Goal: Information Seeking & Learning: Compare options

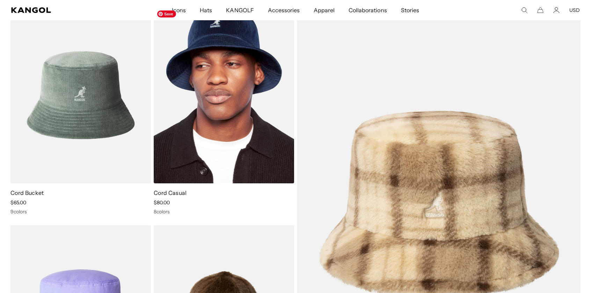
click at [236, 127] on img at bounding box center [224, 95] width 140 height 176
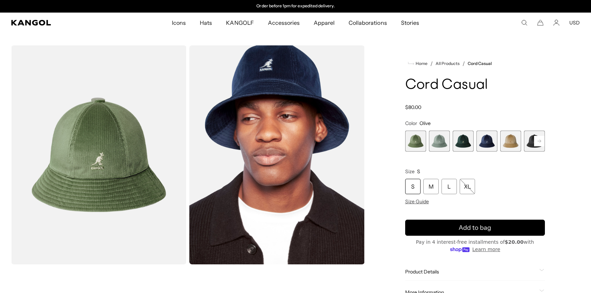
click at [466, 144] on span "3 of 9" at bounding box center [463, 141] width 21 height 21
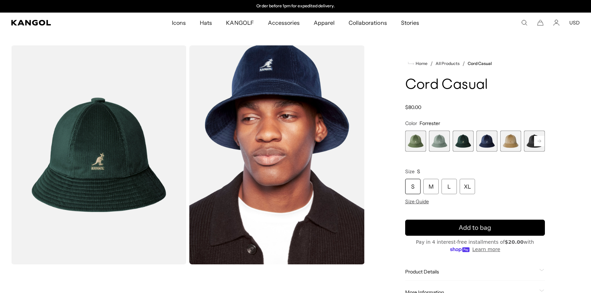
click at [542, 143] on rect at bounding box center [539, 141] width 10 height 10
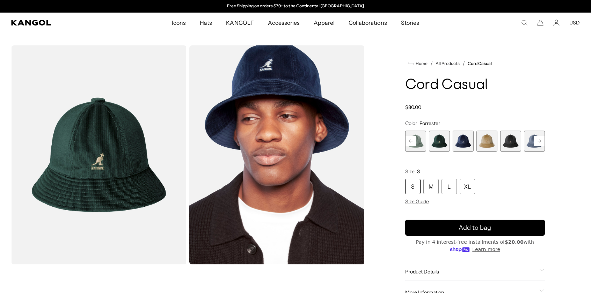
click at [542, 143] on rect at bounding box center [539, 141] width 10 height 10
click at [542, 143] on div "Previous Next Olive Variant sold out or unavailable Sage Green Variant sold out…" at bounding box center [475, 141] width 140 height 21
click at [542, 143] on span "9 of 9" at bounding box center [534, 141] width 21 height 21
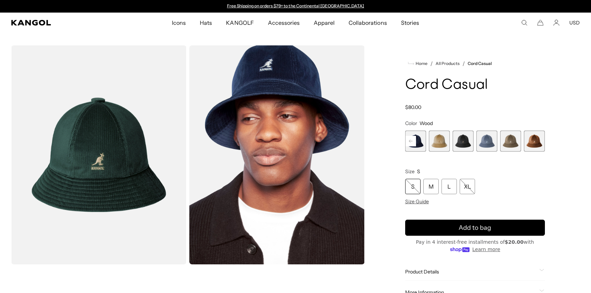
click at [542, 143] on span "9 of 9" at bounding box center [534, 141] width 21 height 21
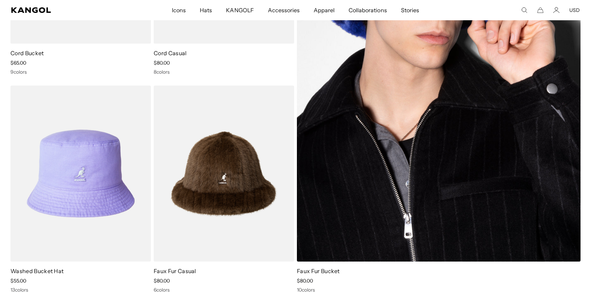
click at [362, 115] on img at bounding box center [439, 64] width 284 height 394
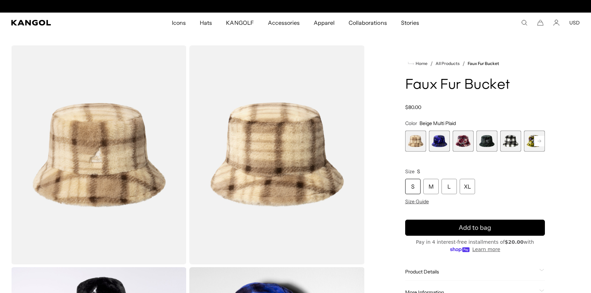
scroll to position [0, 144]
click at [528, 141] on span "6 of 12" at bounding box center [534, 141] width 21 height 21
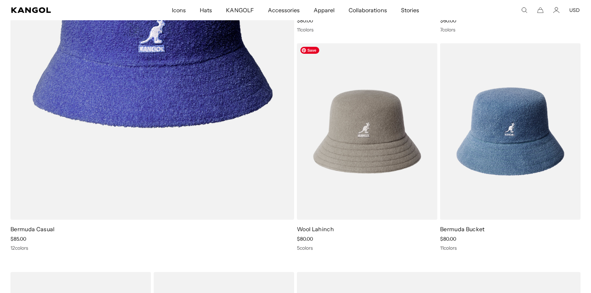
scroll to position [0, 144]
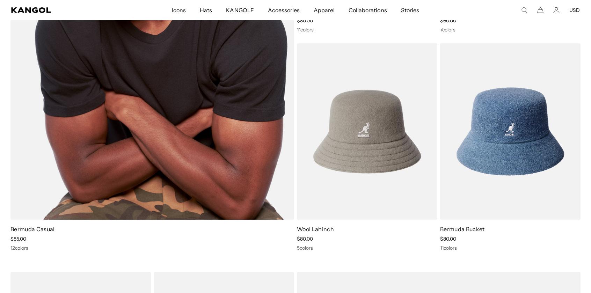
click at [281, 155] on img at bounding box center [152, 22] width 284 height 394
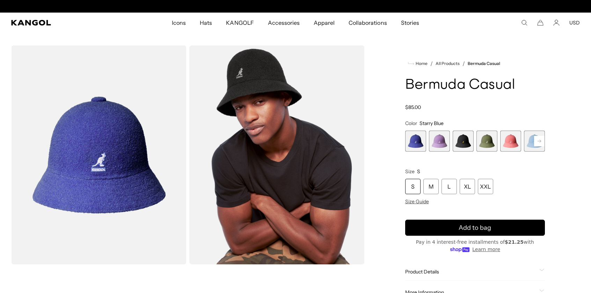
click at [536, 141] on rect at bounding box center [539, 141] width 10 height 10
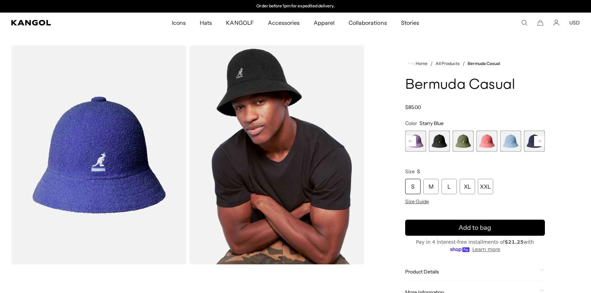
click at [536, 141] on rect at bounding box center [539, 141] width 10 height 10
click at [535, 141] on rect at bounding box center [539, 141] width 10 height 10
click at [536, 141] on rect at bounding box center [539, 141] width 10 height 10
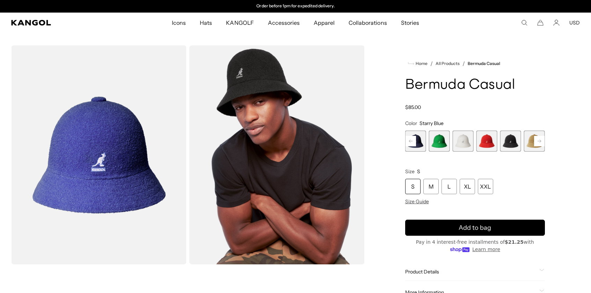
click at [536, 141] on rect at bounding box center [539, 141] width 10 height 10
click at [536, 140] on span "12 of 12" at bounding box center [534, 141] width 21 height 21
click at [535, 140] on span "12 of 12" at bounding box center [534, 141] width 21 height 21
click at [534, 140] on span "12 of 12" at bounding box center [534, 141] width 21 height 21
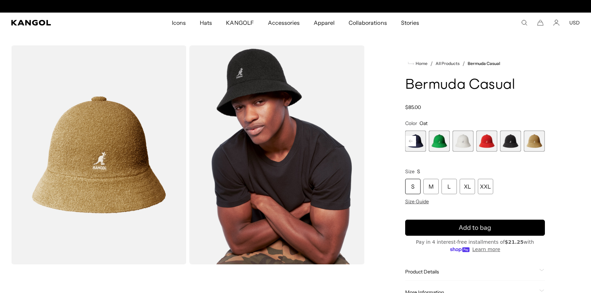
scroll to position [0, 144]
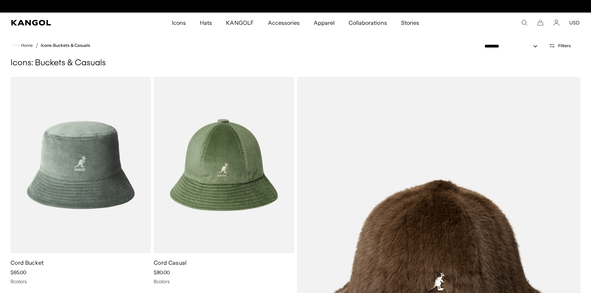
scroll to position [0, 144]
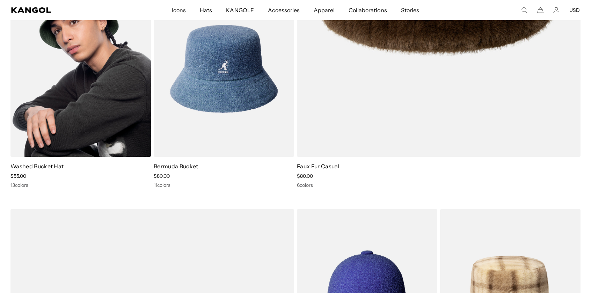
scroll to position [0, 144]
click at [94, 128] on img at bounding box center [80, 69] width 140 height 176
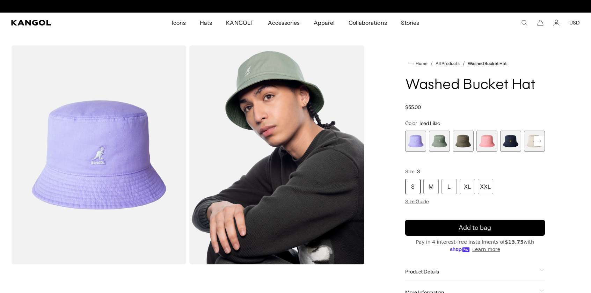
scroll to position [0, 144]
click at [540, 138] on rect at bounding box center [539, 141] width 10 height 10
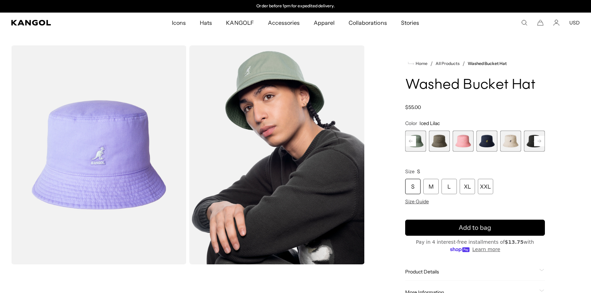
click at [540, 138] on rect at bounding box center [539, 141] width 10 height 10
click at [539, 138] on rect at bounding box center [539, 141] width 10 height 10
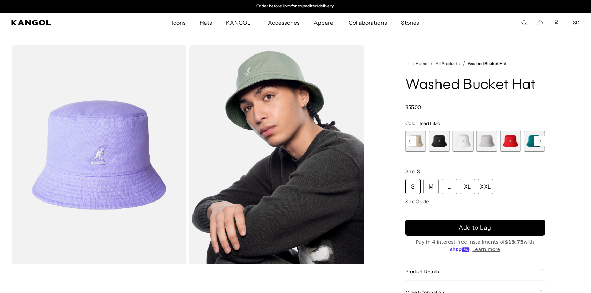
click at [539, 138] on rect at bounding box center [539, 141] width 10 height 10
click at [539, 138] on div "Previous Next Iced Lilac Variant sold out or unavailable SAGE GREEN Variant sol…" at bounding box center [475, 141] width 140 height 21
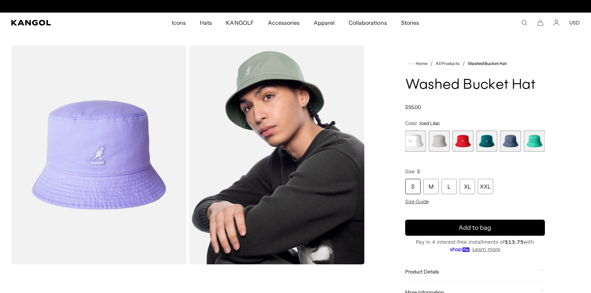
click at [539, 138] on span "13 of 13" at bounding box center [534, 141] width 21 height 21
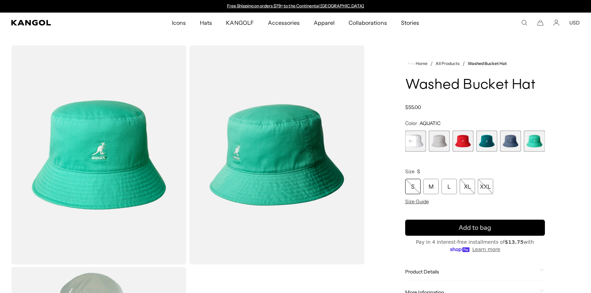
click at [539, 138] on span "13 of 13" at bounding box center [534, 141] width 21 height 21
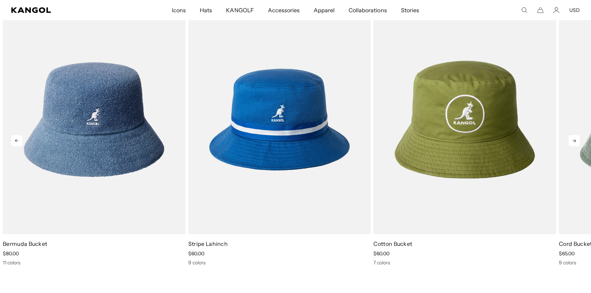
click at [573, 140] on icon at bounding box center [574, 140] width 11 height 11
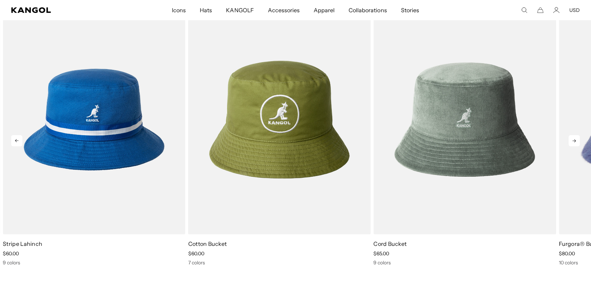
click at [573, 140] on icon at bounding box center [574, 140] width 11 height 11
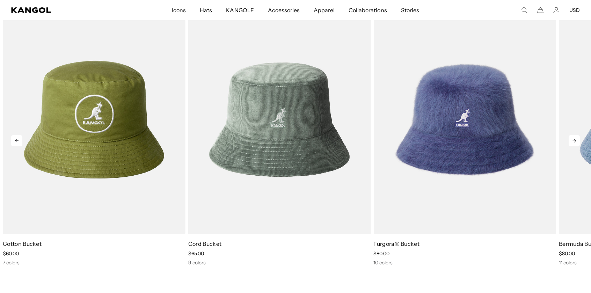
scroll to position [0, 144]
click at [573, 140] on icon at bounding box center [574, 140] width 11 height 11
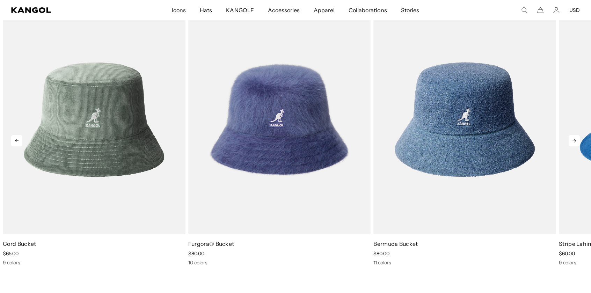
click at [573, 140] on icon at bounding box center [574, 140] width 11 height 11
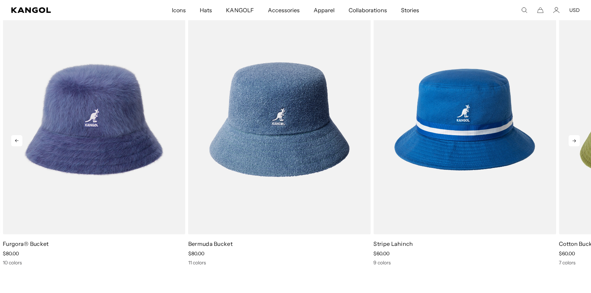
click at [573, 140] on icon at bounding box center [574, 140] width 11 height 11
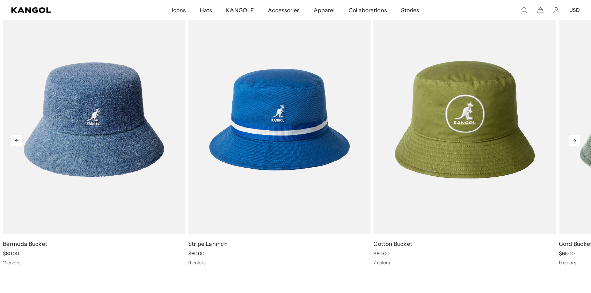
scroll to position [0, 0]
click at [573, 140] on icon at bounding box center [574, 140] width 11 height 11
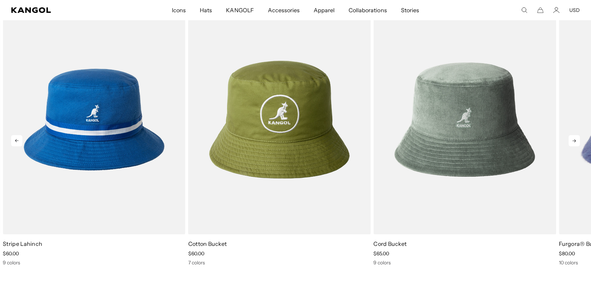
click at [573, 140] on icon at bounding box center [574, 140] width 11 height 11
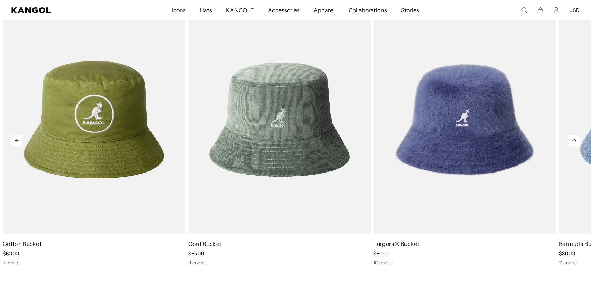
click at [573, 140] on icon at bounding box center [574, 140] width 11 height 11
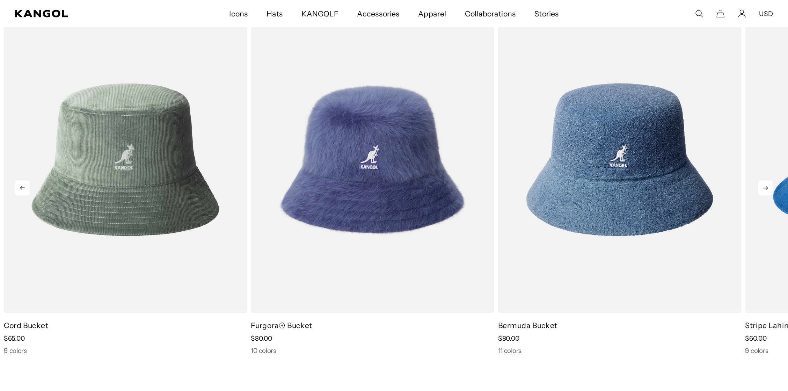
scroll to position [0, 144]
click at [573, 140] on icon at bounding box center [574, 140] width 11 height 11
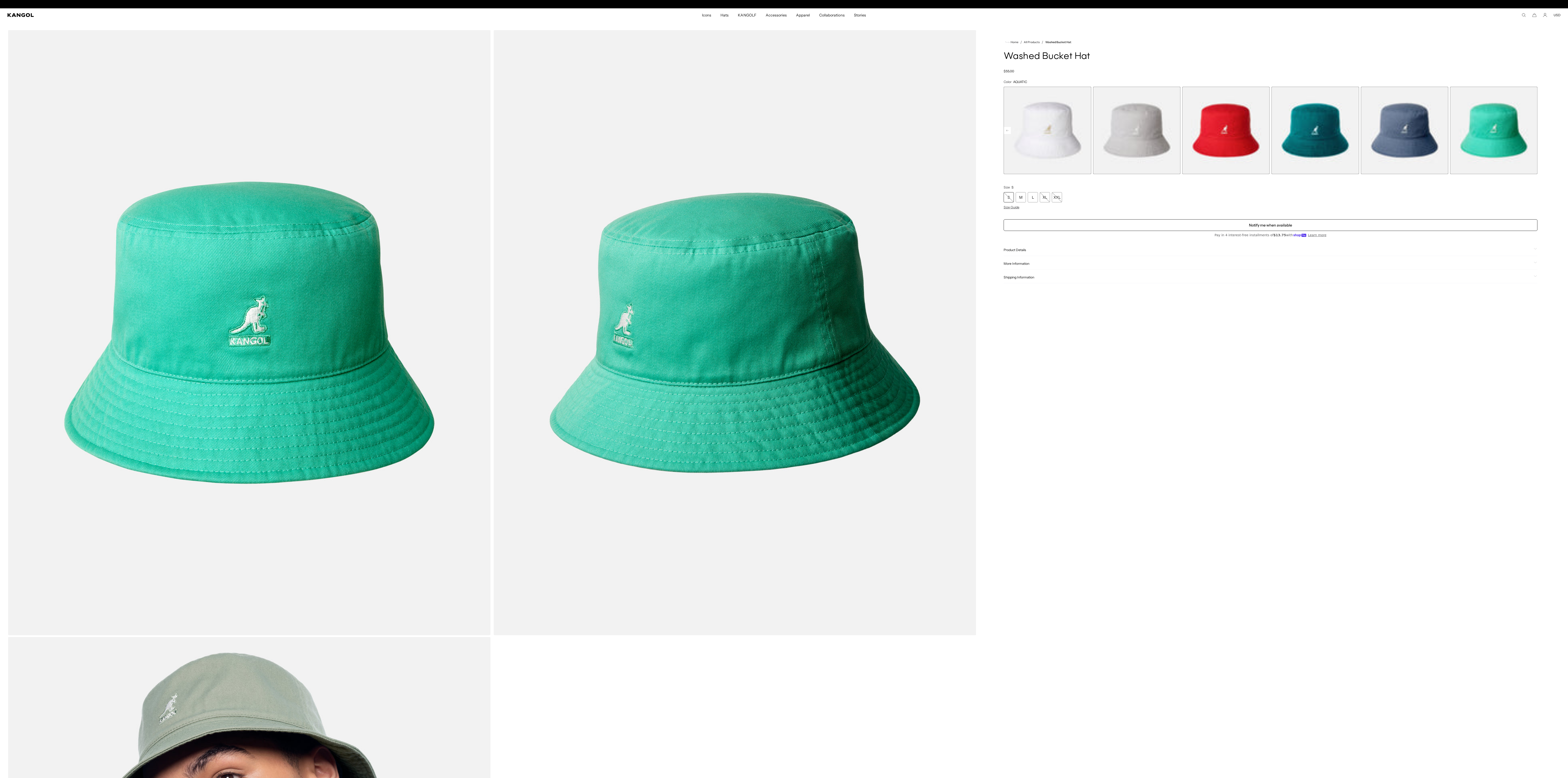
scroll to position [0, 0]
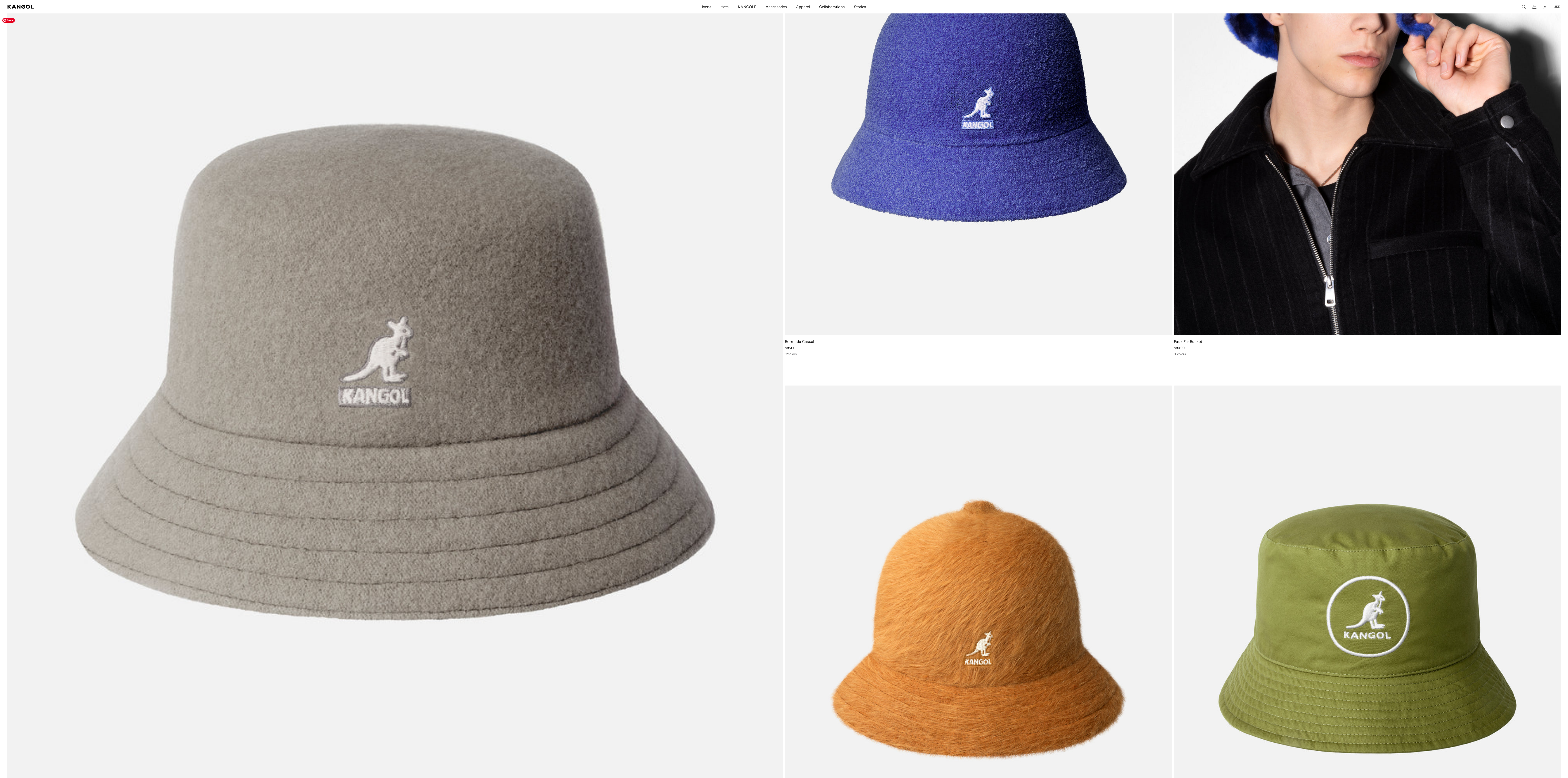
scroll to position [1298, 0]
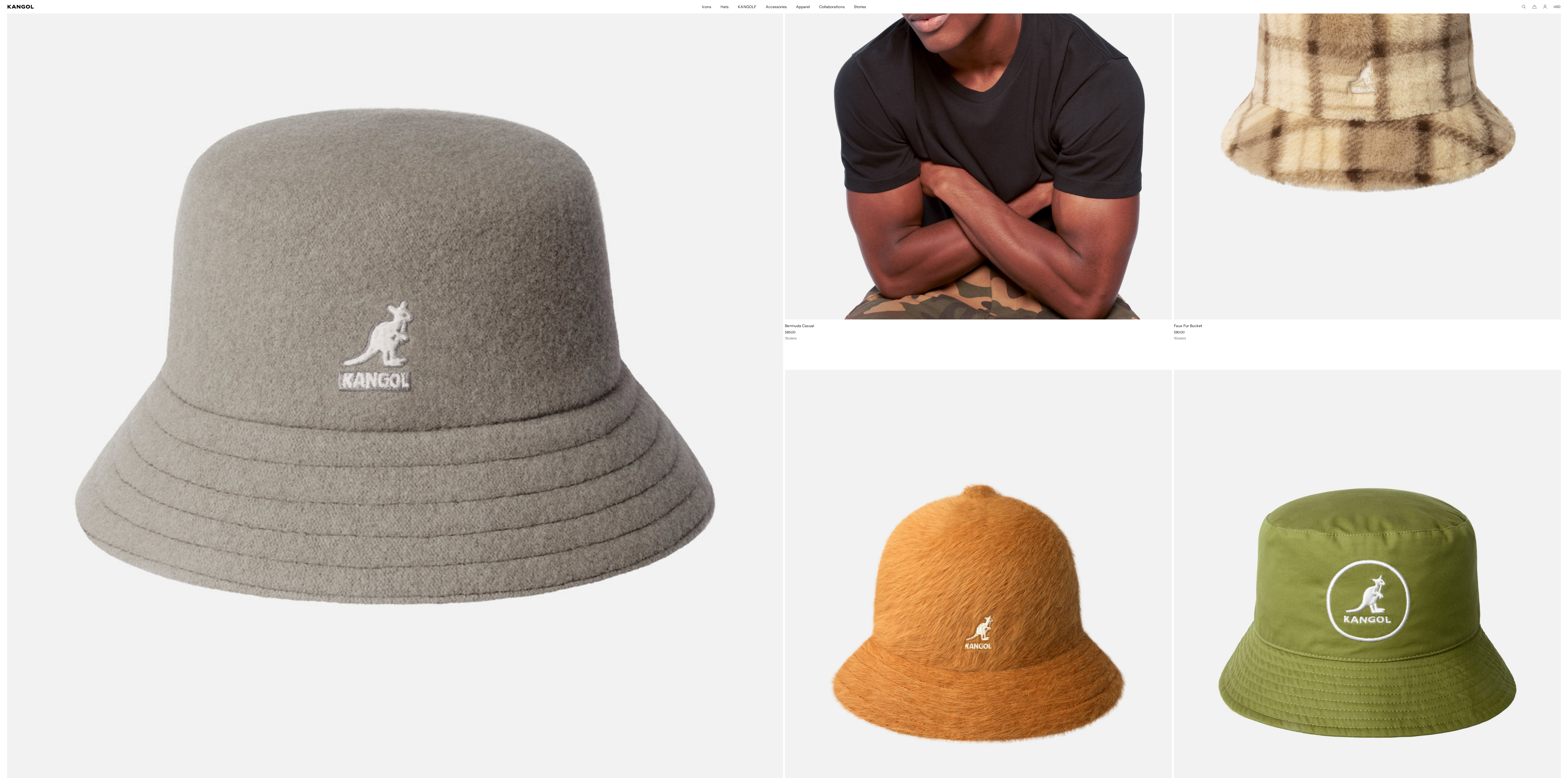
click at [954, 237] on img at bounding box center [979, 76] width 387 height 486
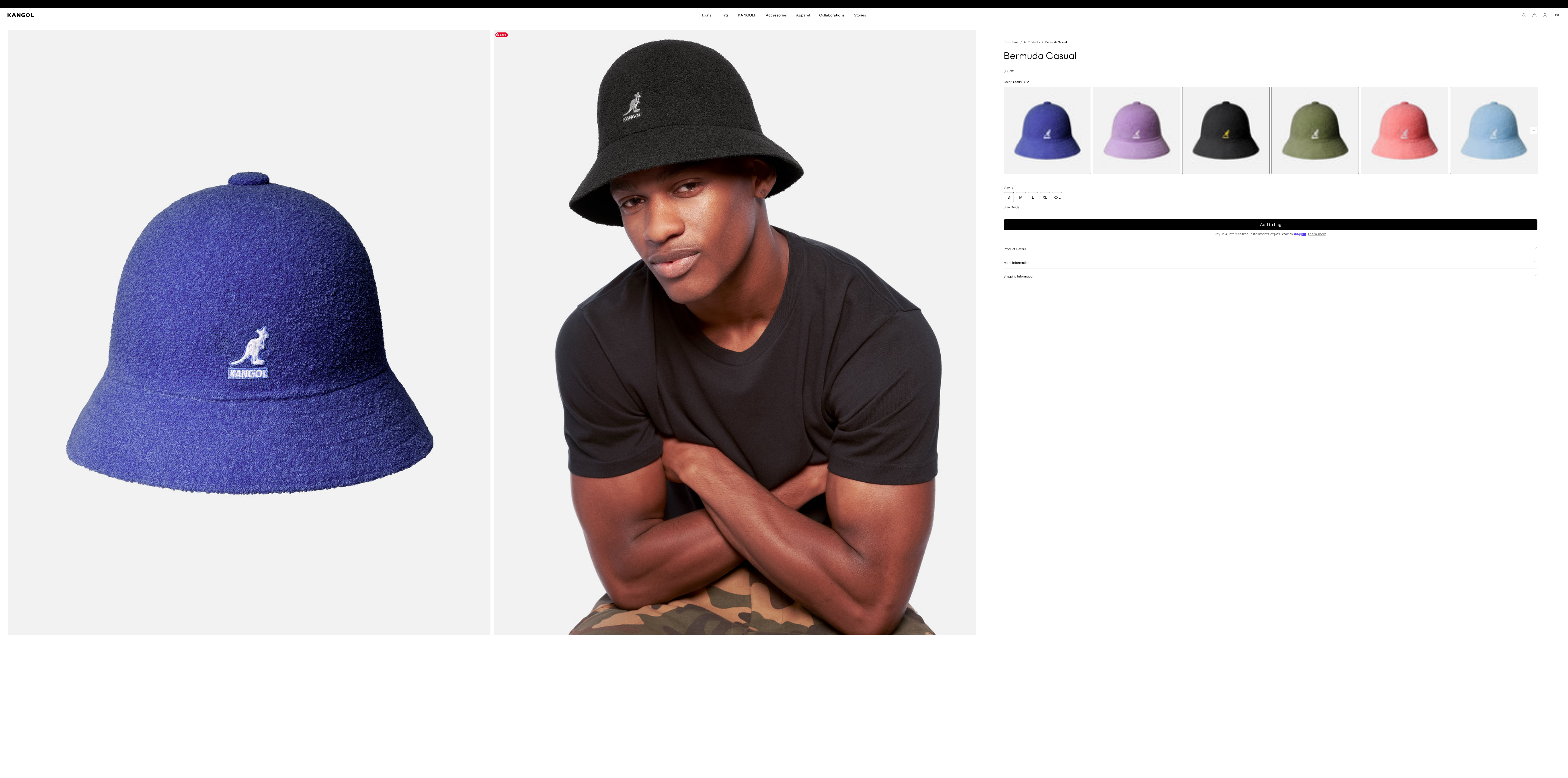
scroll to position [0, 95]
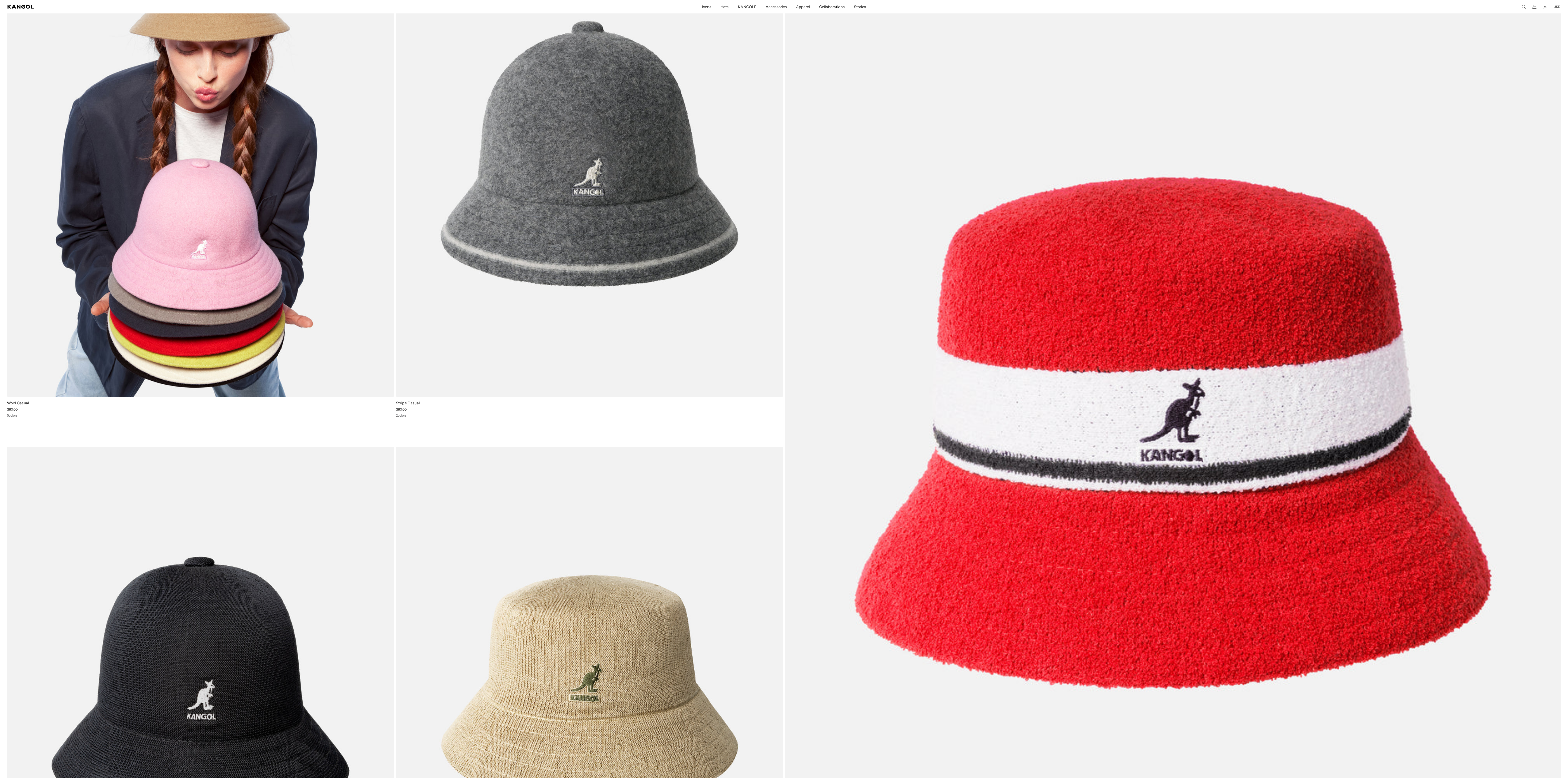
scroll to position [0, 95]
click at [348, 359] on img at bounding box center [200, 153] width 387 height 486
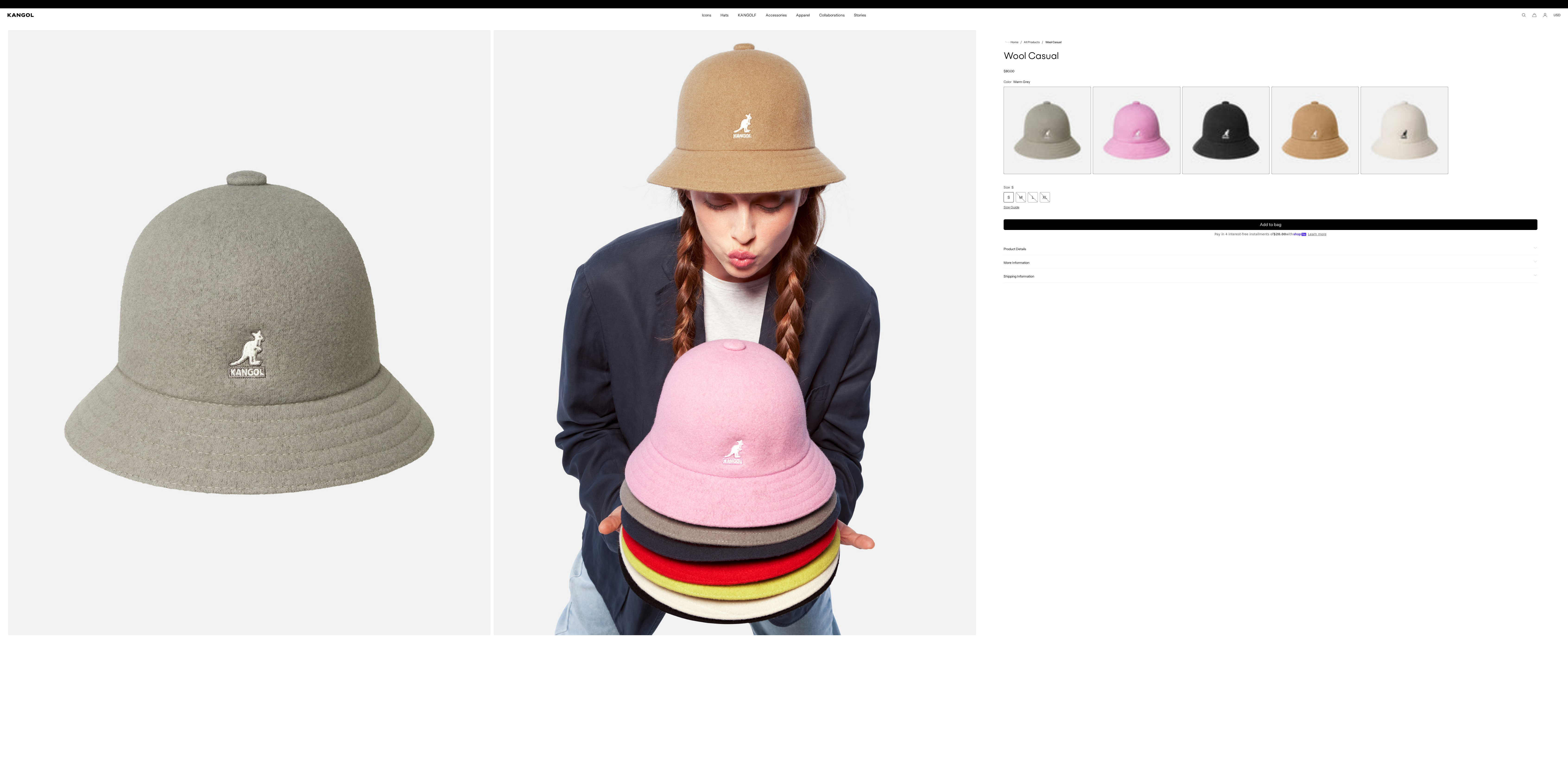
scroll to position [0, 95]
click at [1437, 138] on span "5 of 5" at bounding box center [1404, 131] width 88 height 88
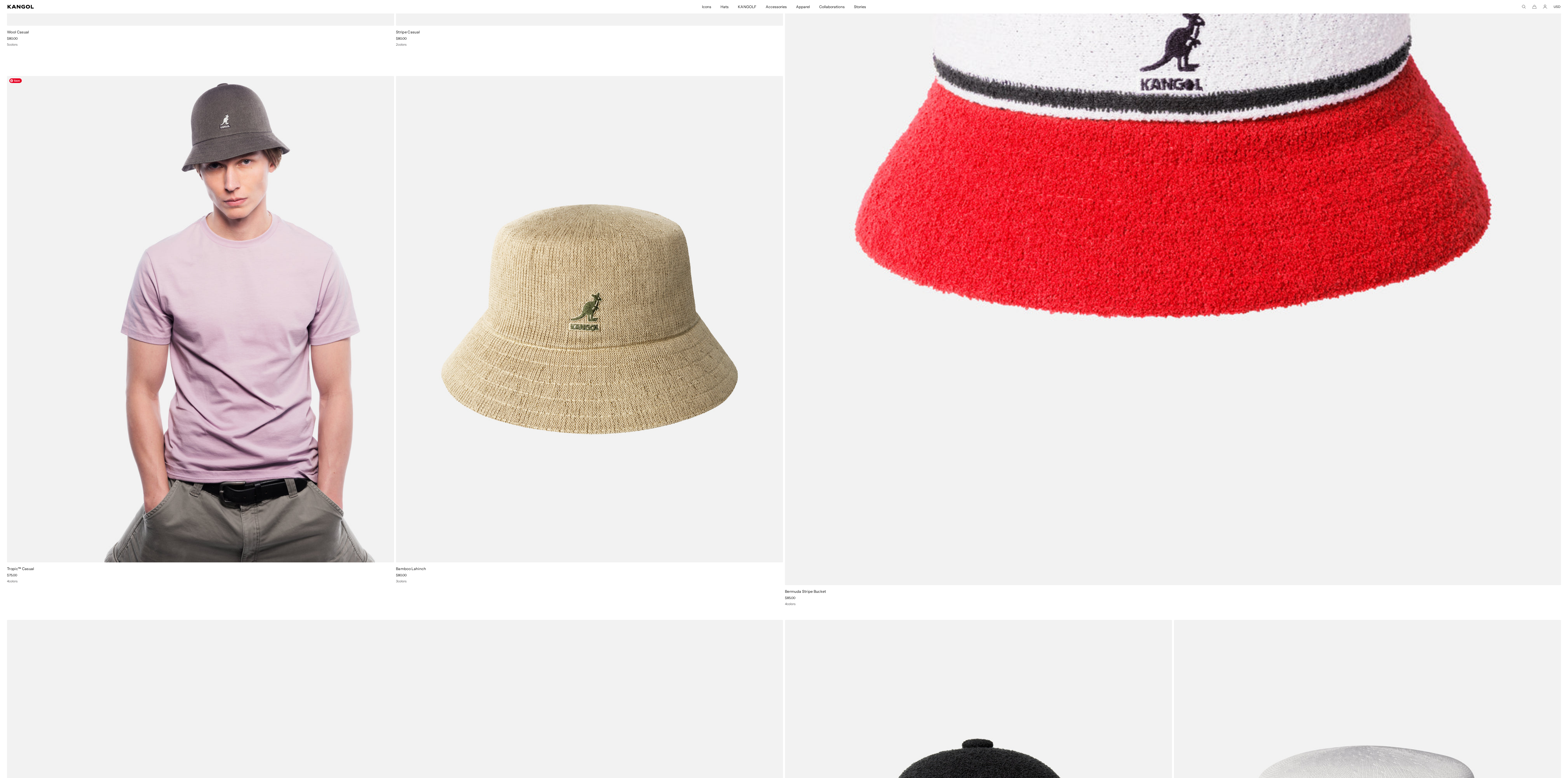
click at [229, 371] on img at bounding box center [200, 319] width 387 height 486
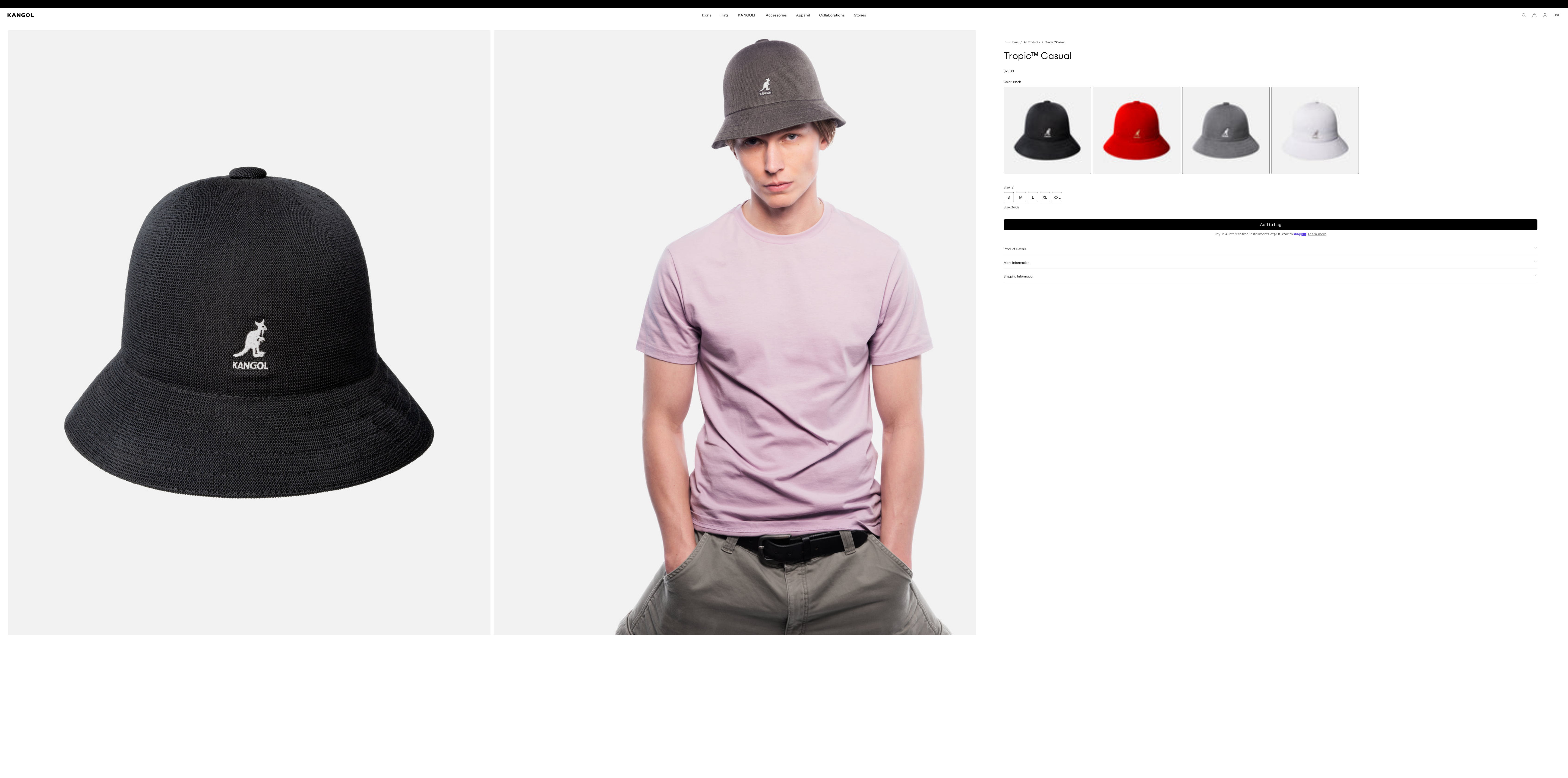
scroll to position [0, 95]
click at [1115, 155] on span "2 of 4" at bounding box center [1136, 131] width 88 height 88
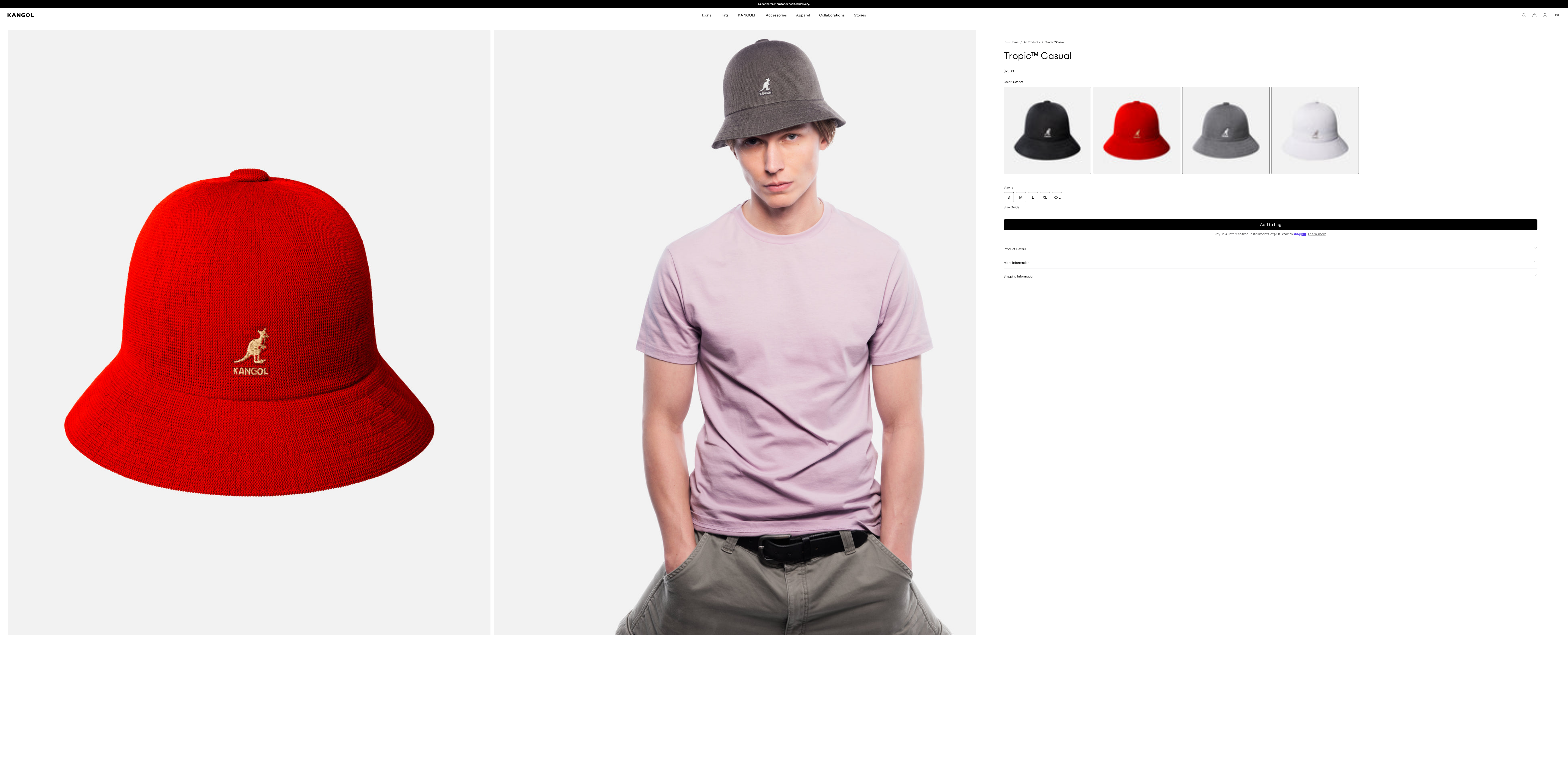
click at [1026, 143] on span "1 of 4" at bounding box center [1048, 131] width 88 height 88
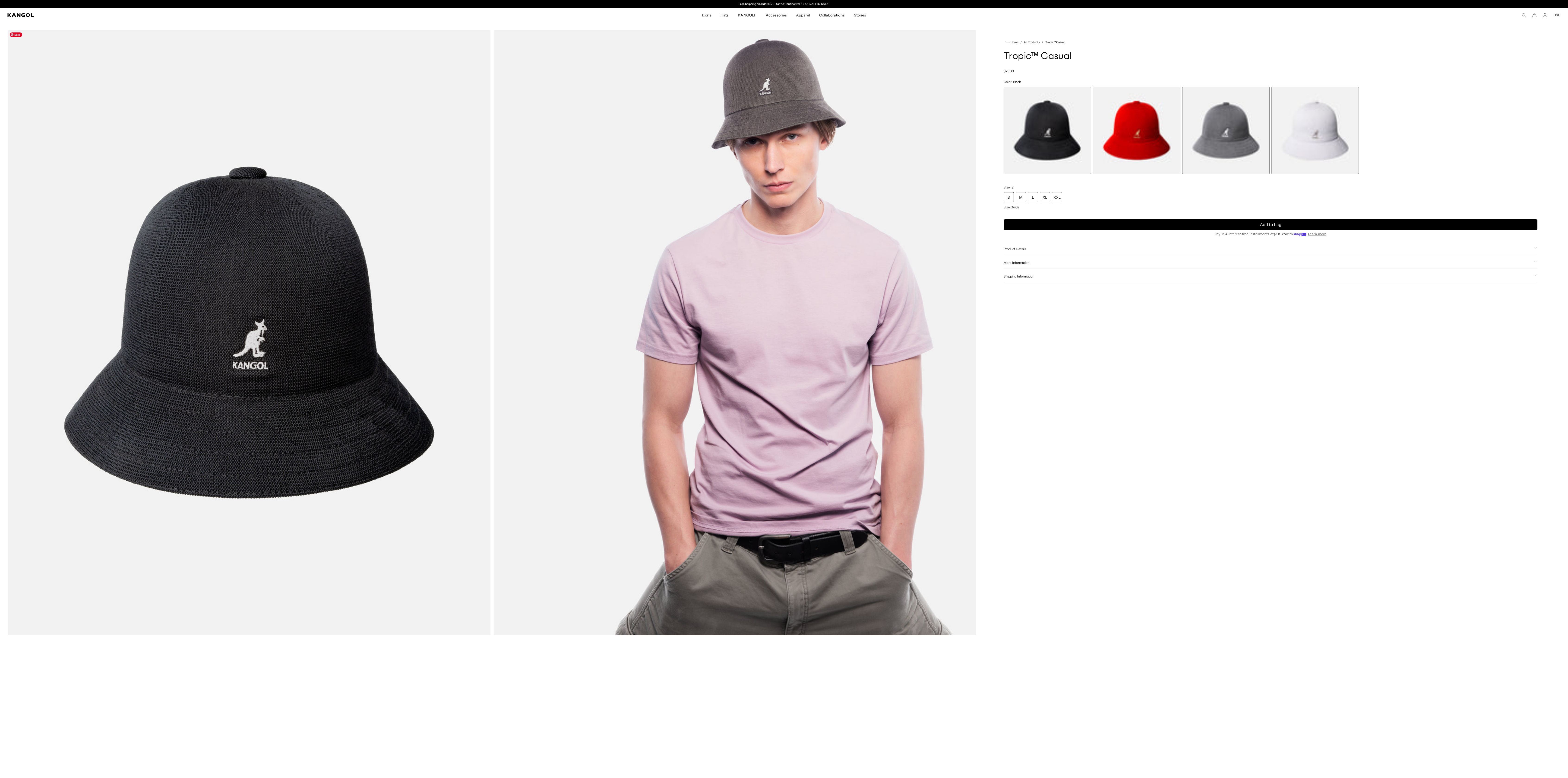
click at [259, 316] on img "Gallery Viewer" at bounding box center [249, 332] width 484 height 605
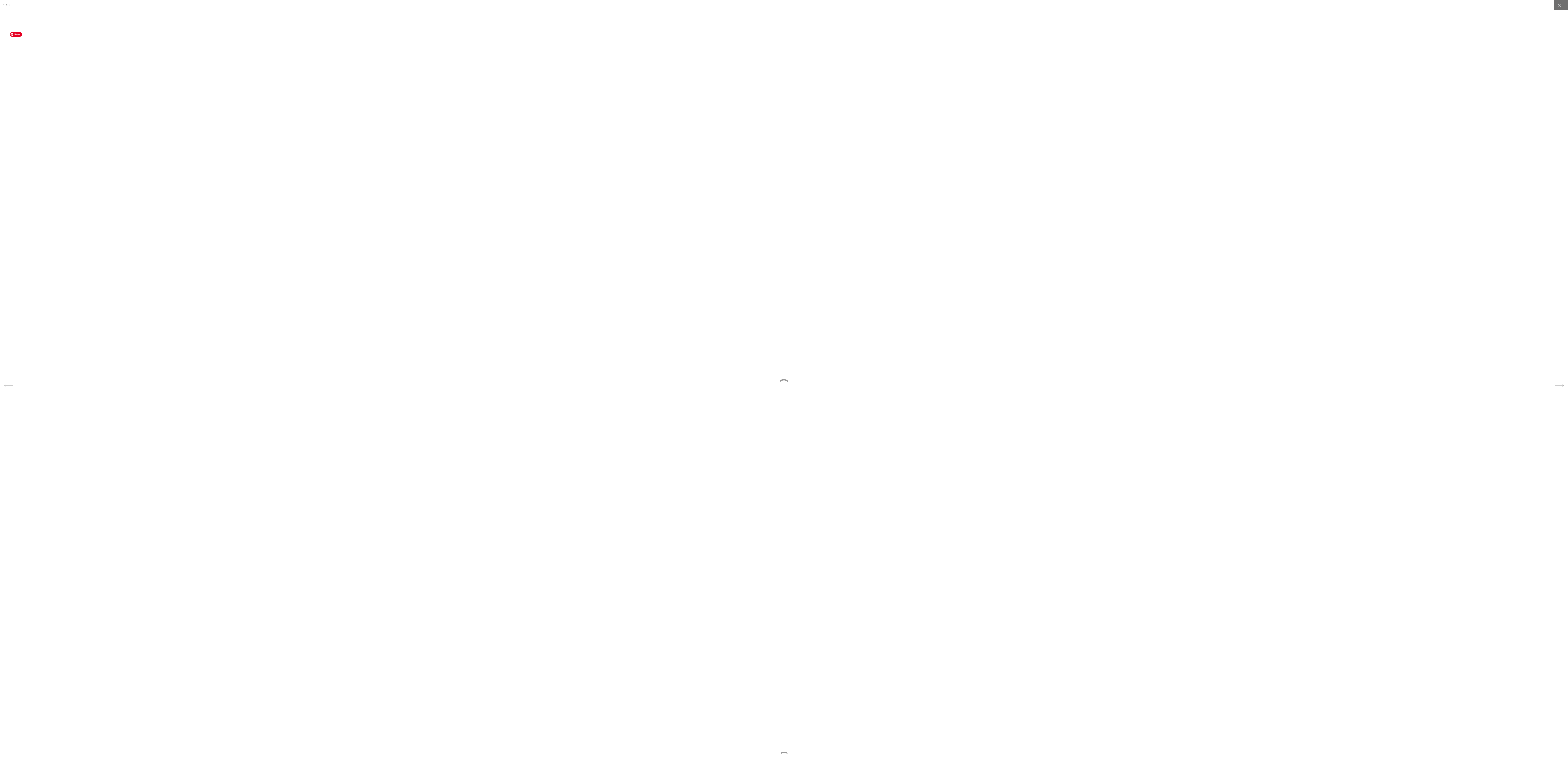
click at [257, 314] on div at bounding box center [784, 385] width 1568 height 771
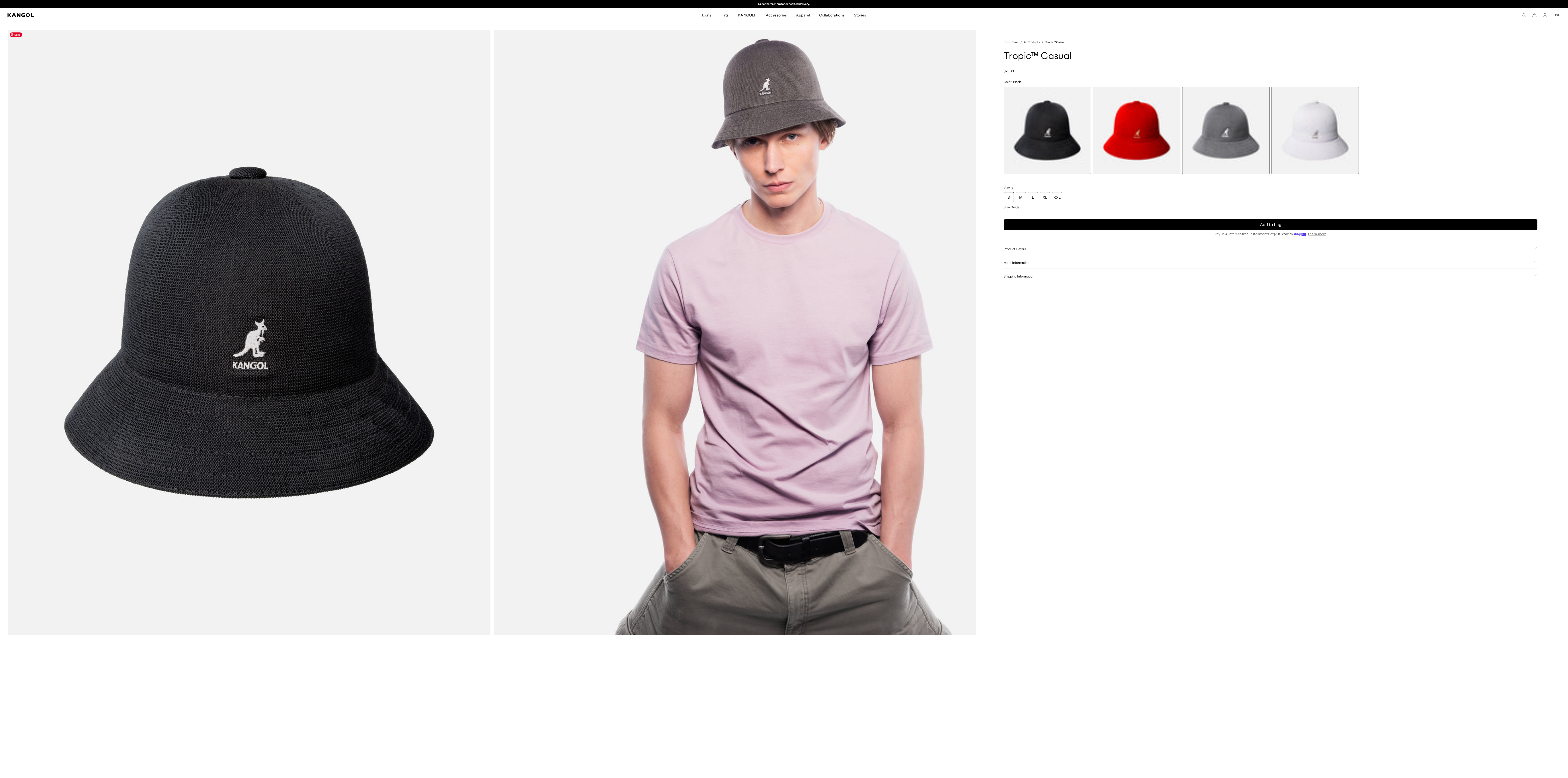
click at [259, 316] on img "Gallery Viewer" at bounding box center [249, 332] width 484 height 605
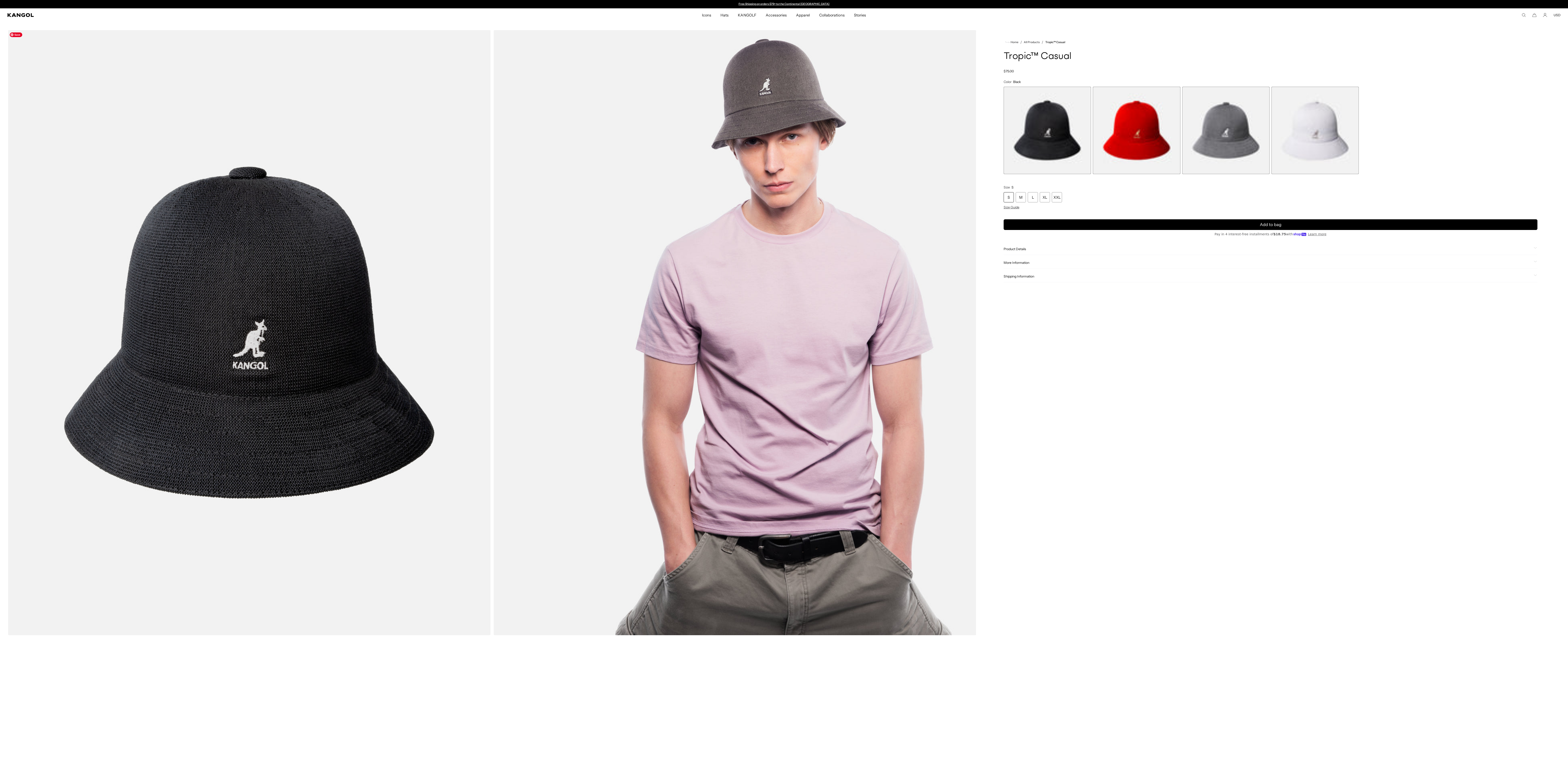
click at [260, 316] on img "Gallery Viewer" at bounding box center [249, 332] width 484 height 605
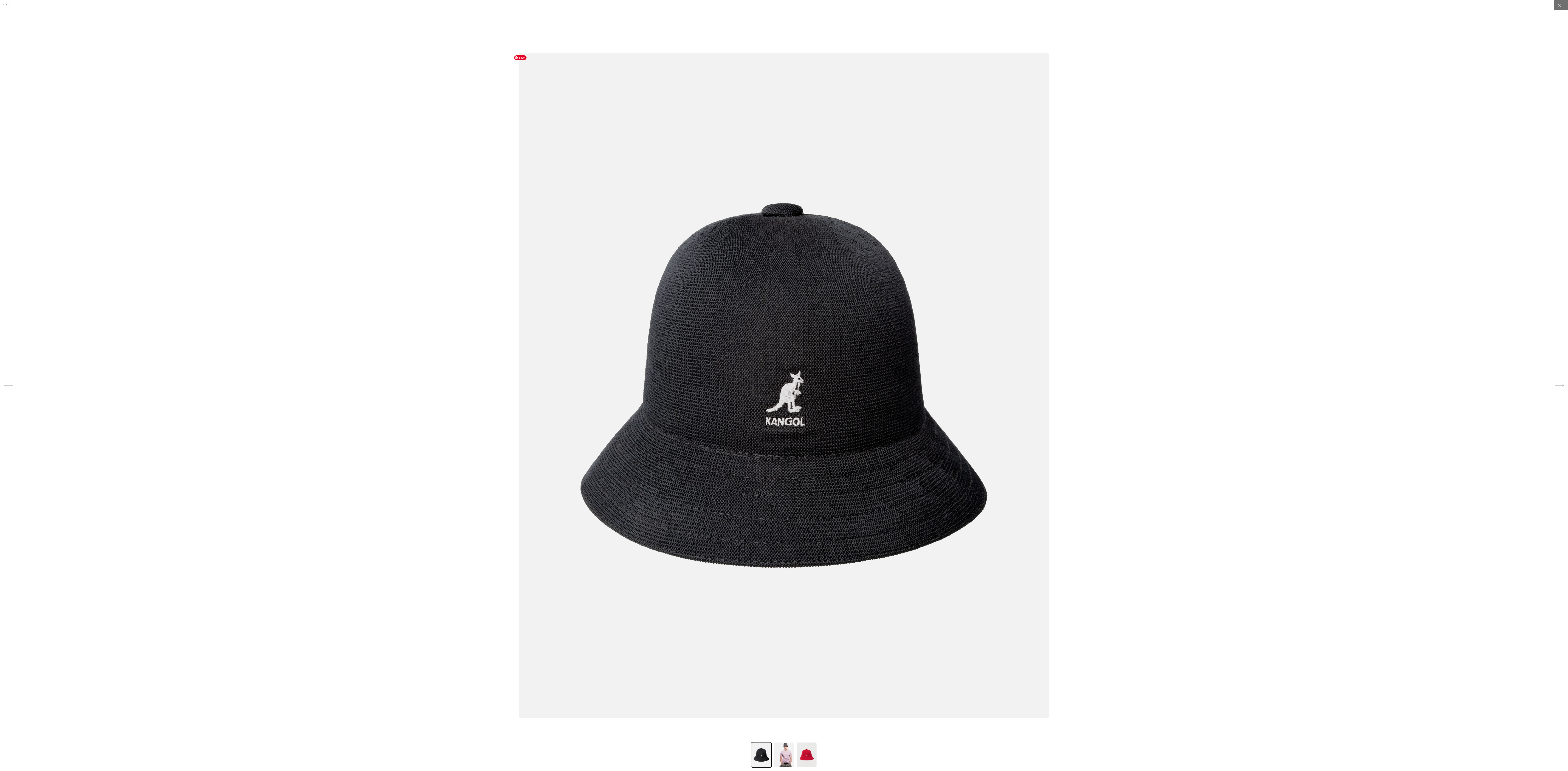
click at [808, 368] on img at bounding box center [783, 385] width 530 height 665
